Goal: Share content: Share content

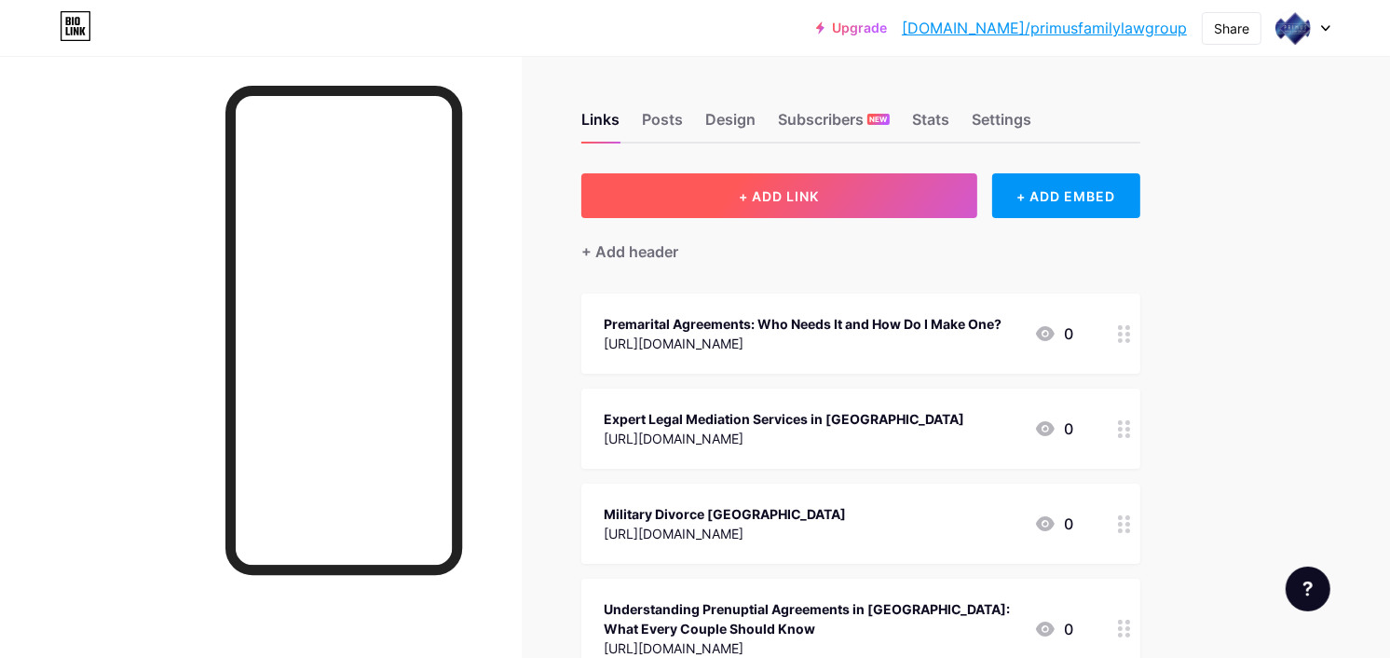
click at [766, 194] on span "+ ADD LINK" at bounding box center [779, 196] width 80 height 16
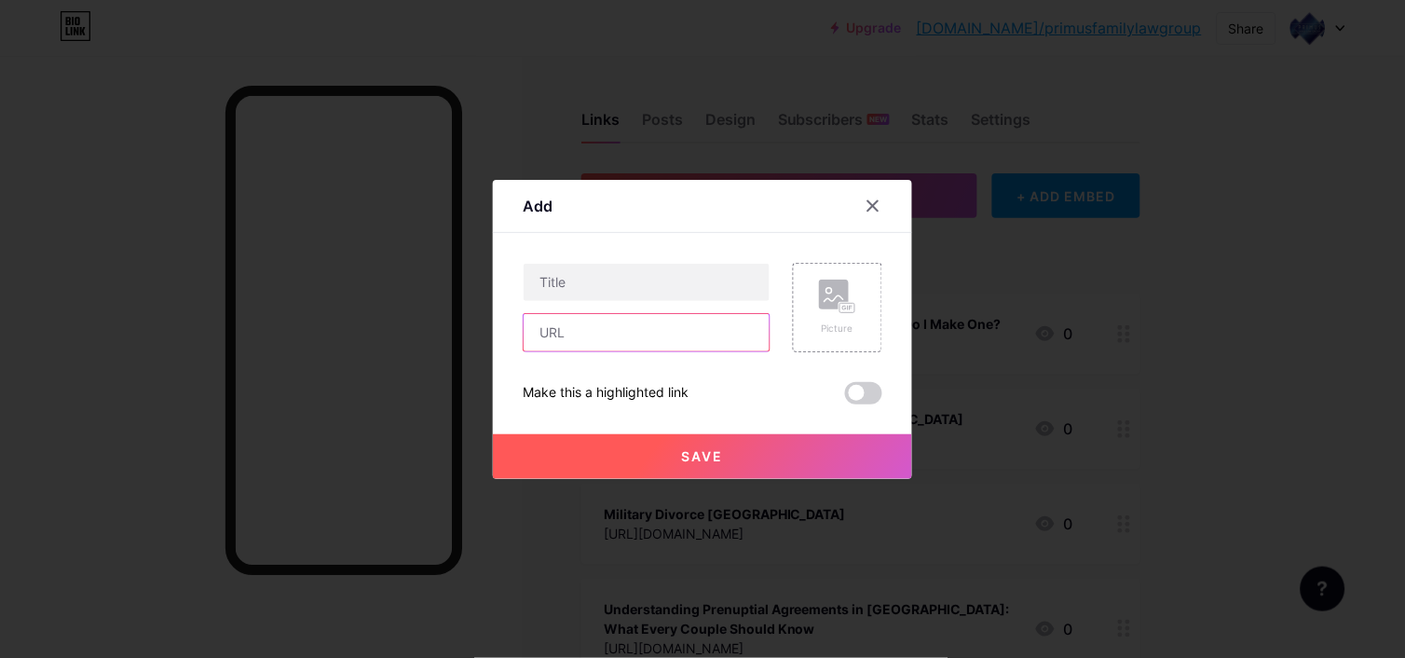
click at [608, 333] on input "text" at bounding box center [646, 332] width 246 height 37
paste input "[URL][DOMAIN_NAME]"
type input "[URL][DOMAIN_NAME]"
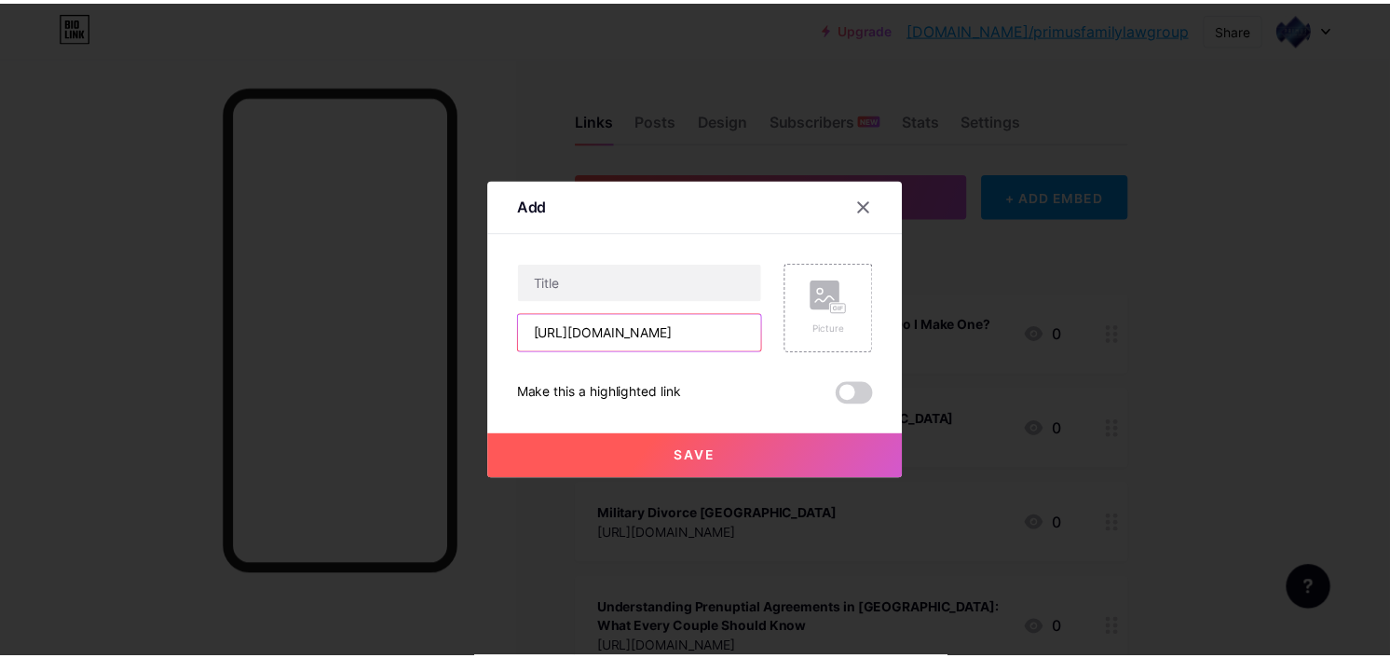
scroll to position [0, 0]
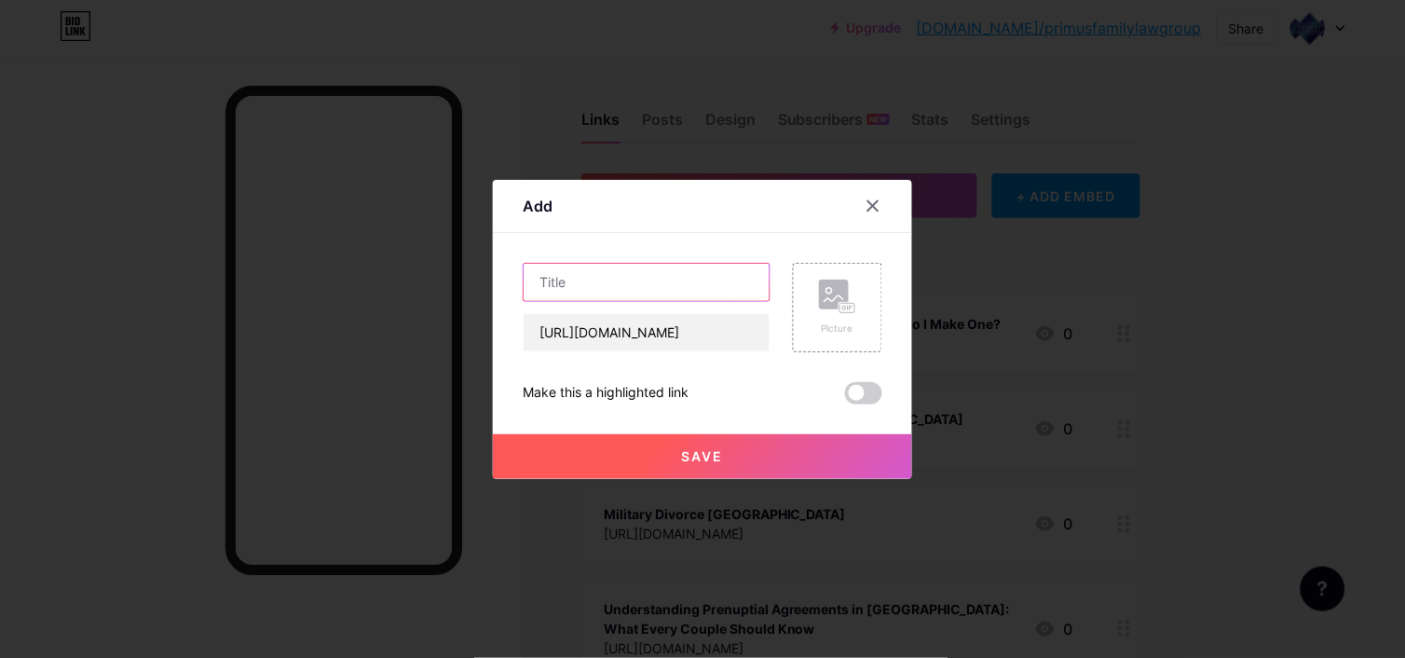
click at [591, 281] on input "text" at bounding box center [646, 282] width 246 height 37
paste input "Family Law Attorney [GEOGRAPHIC_DATA]"
type input "Family Law Attorney [GEOGRAPHIC_DATA]"
click at [643, 422] on div "Save" at bounding box center [702, 441] width 419 height 75
drag, startPoint x: 650, startPoint y: 448, endPoint x: 669, endPoint y: 435, distance: 22.7
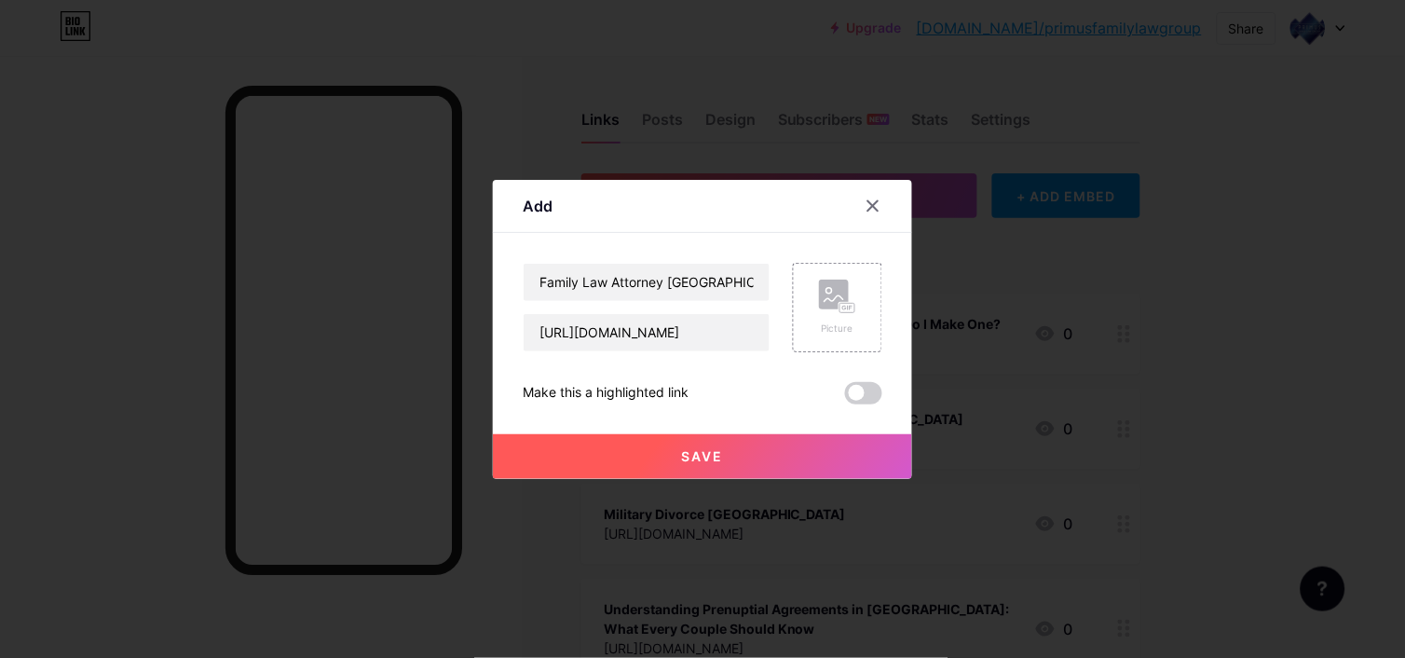
click at [661, 447] on button "Save" at bounding box center [702, 456] width 419 height 45
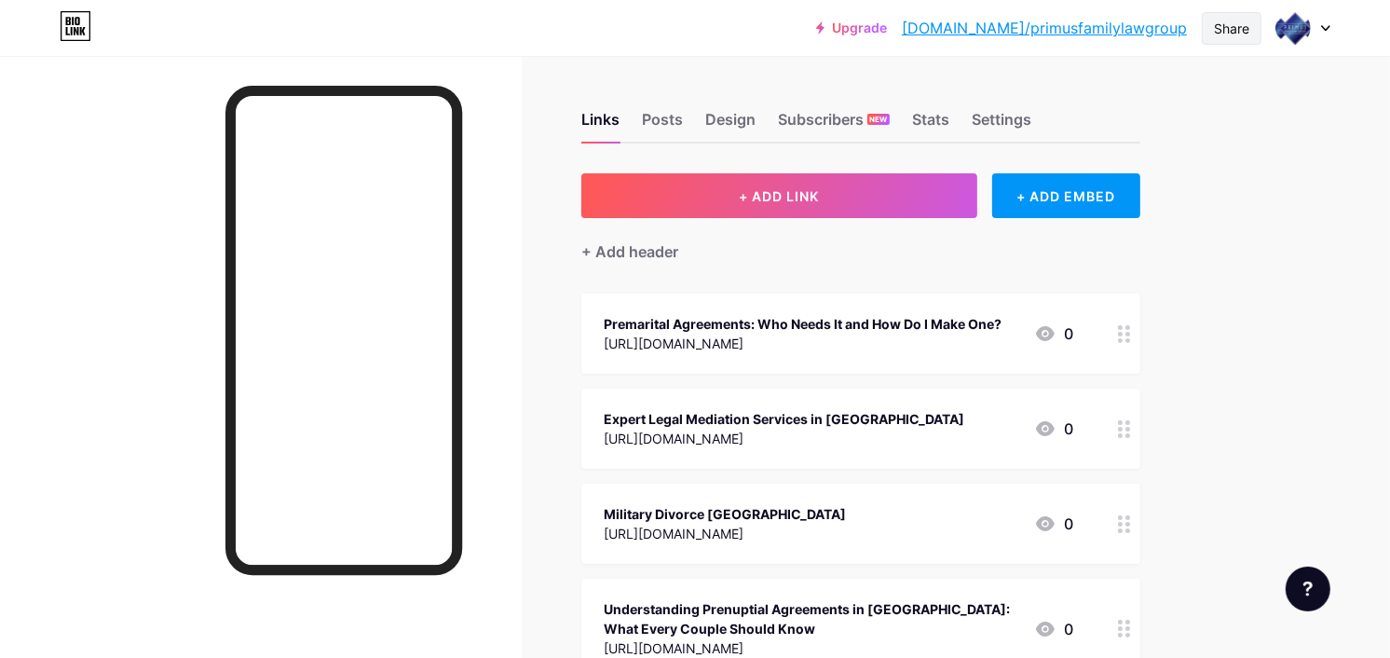
click at [1221, 24] on div "Share" at bounding box center [1231, 29] width 35 height 20
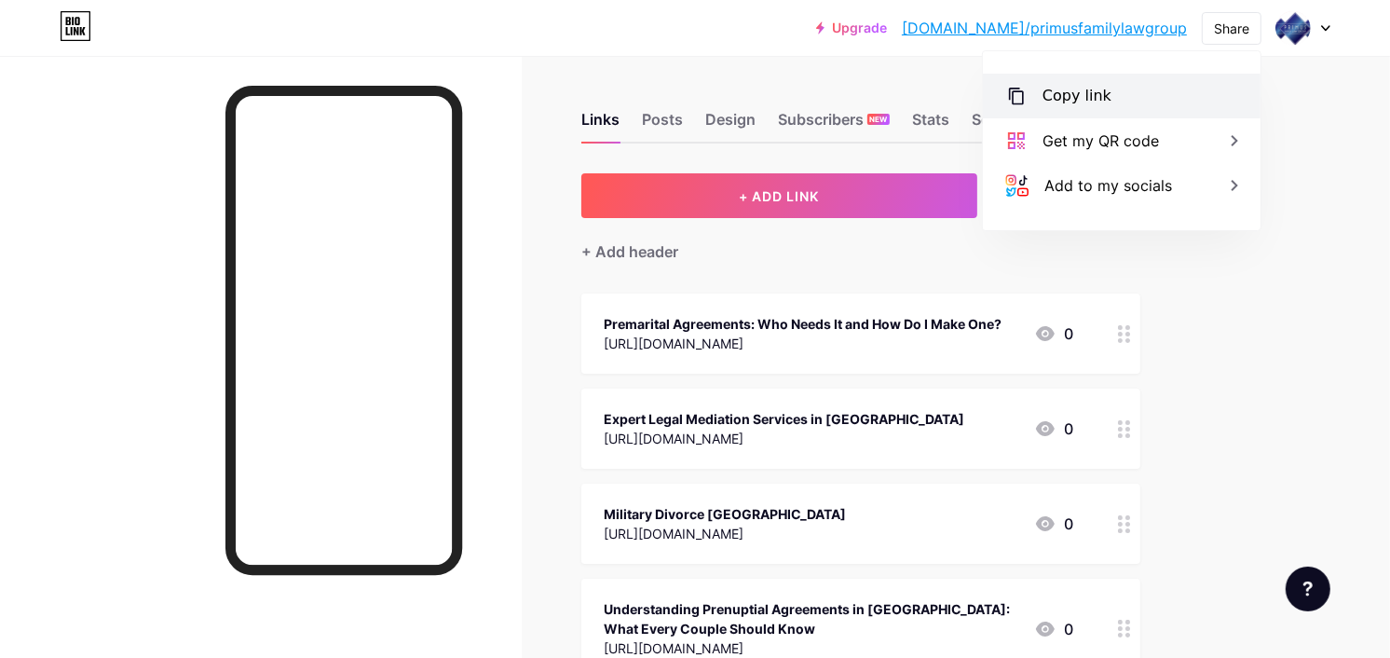
click at [1071, 91] on div "Copy link" at bounding box center [1076, 96] width 69 height 22
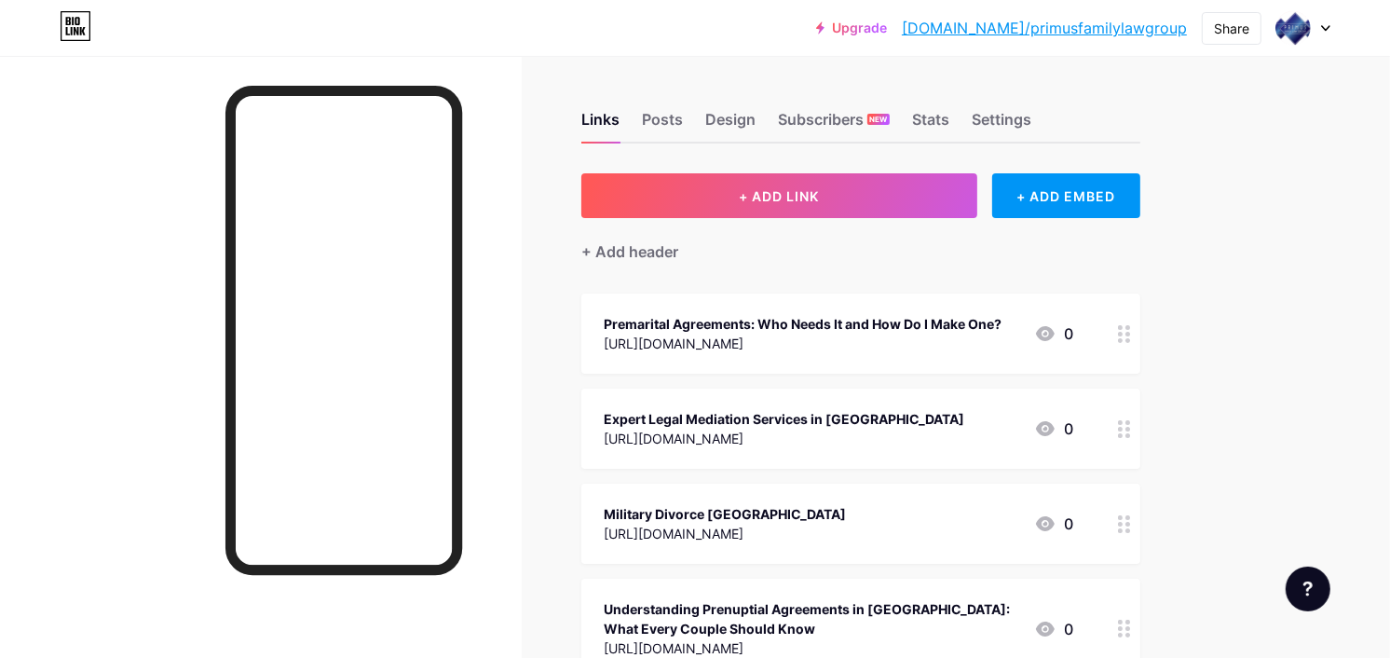
click at [100, 545] on div at bounding box center [261, 385] width 522 height 658
click at [20, 461] on div at bounding box center [261, 385] width 522 height 658
